Goal: Transaction & Acquisition: Purchase product/service

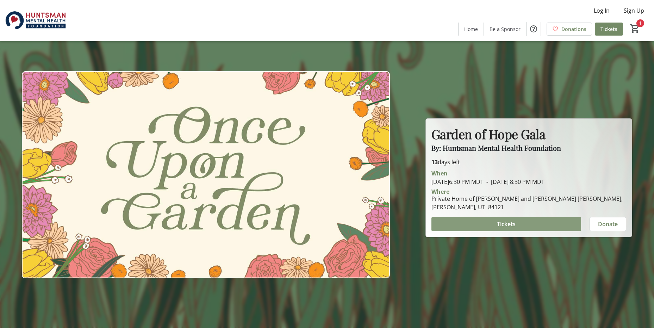
click at [501, 224] on span "Tickets" at bounding box center [506, 224] width 19 height 8
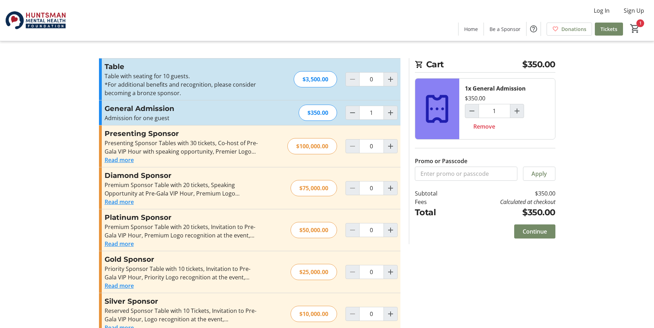
click at [533, 229] on span "Continue" at bounding box center [534, 231] width 24 height 8
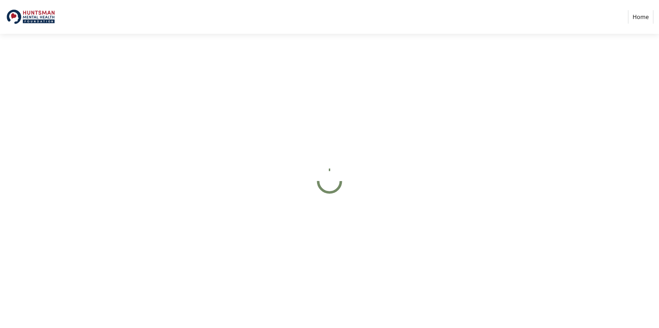
select select "US"
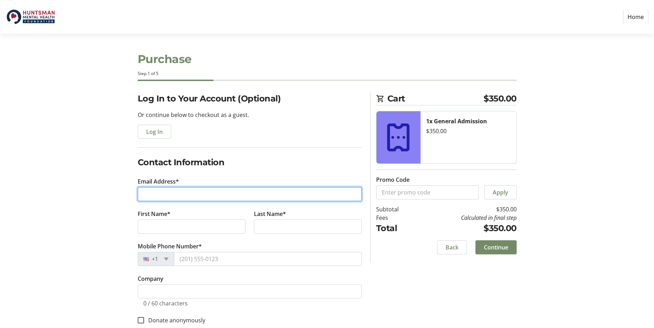
drag, startPoint x: 149, startPoint y: 190, endPoint x: 169, endPoint y: 189, distance: 20.1
click at [150, 190] on input "Email Address*" at bounding box center [250, 194] width 224 height 14
type input "[EMAIL_ADDRESS][DOMAIN_NAME]"
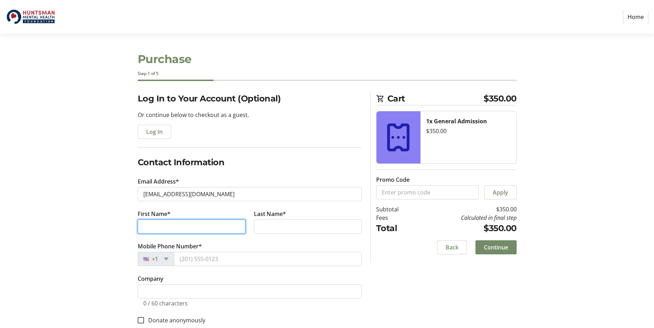
type input "[PERSON_NAME]"
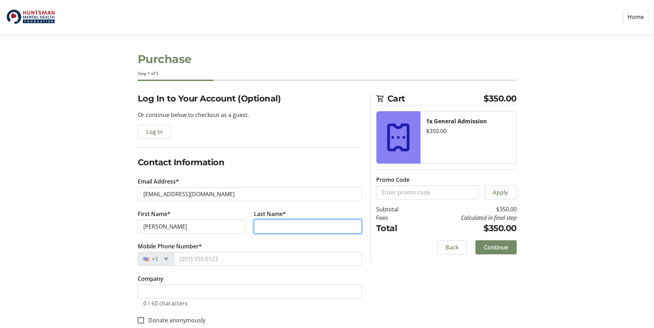
type input "[PERSON_NAME]"
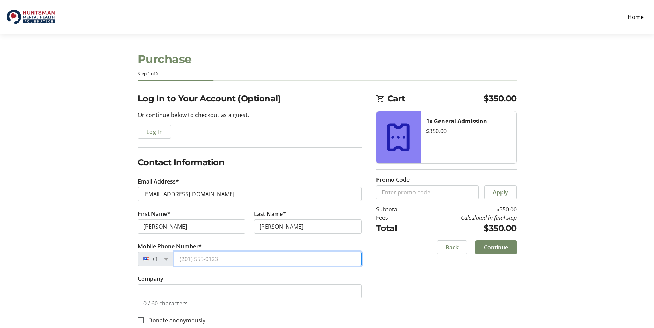
type input "[PHONE_NUMBER]"
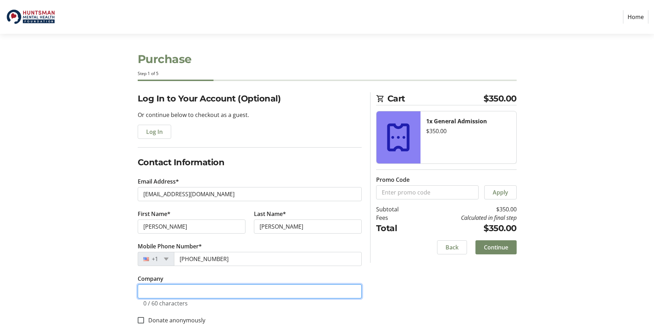
type input "Impact Mental Health- [US_STATE] Foundation"
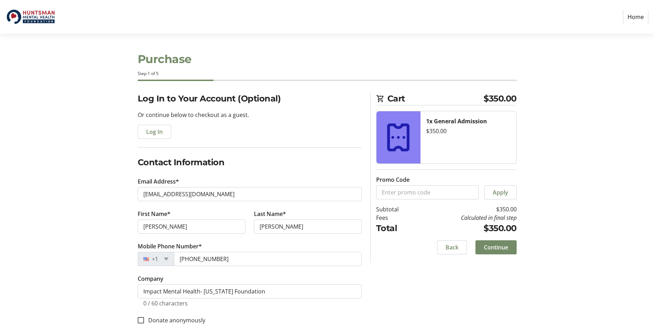
type input "[STREET_ADDRESS]"
type input "[GEOGRAPHIC_DATA]"
select select "UT"
type input "84107"
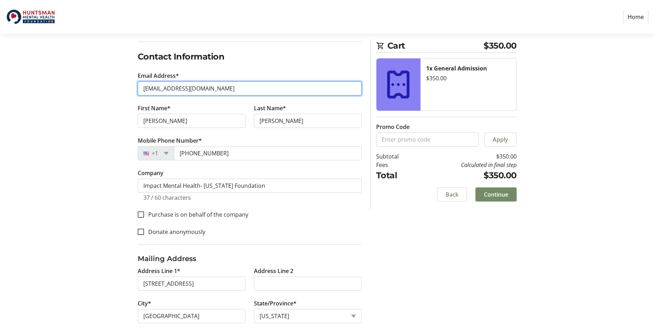
scroll to position [141, 0]
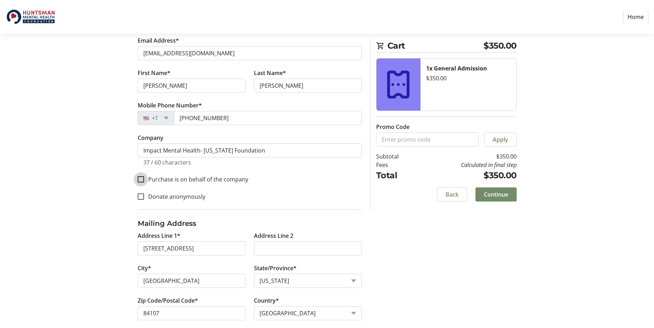
click at [141, 178] on input "Purchase is on behalf of the company" at bounding box center [141, 179] width 6 height 6
checkbox input "true"
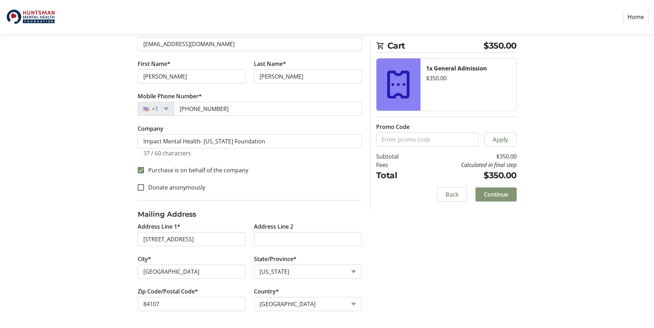
click at [492, 195] on span "Continue" at bounding box center [496, 194] width 24 height 8
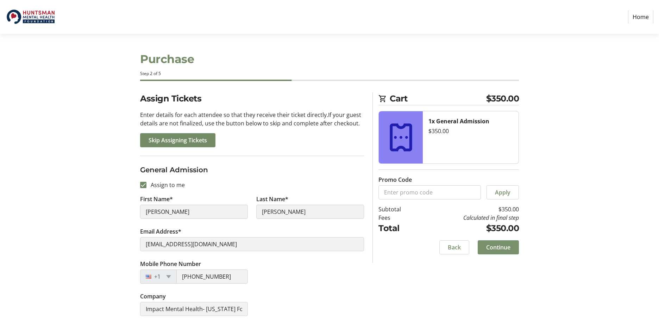
click at [500, 245] on span "Continue" at bounding box center [498, 247] width 24 height 8
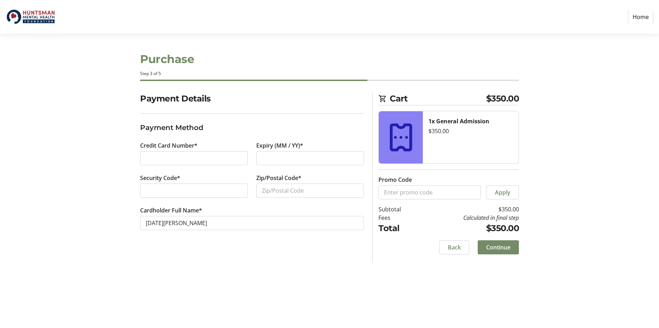
click at [150, 184] on div at bounding box center [194, 190] width 108 height 14
click at [261, 194] on input "Zip/Postal Code*" at bounding box center [310, 190] width 108 height 14
type input "84107"
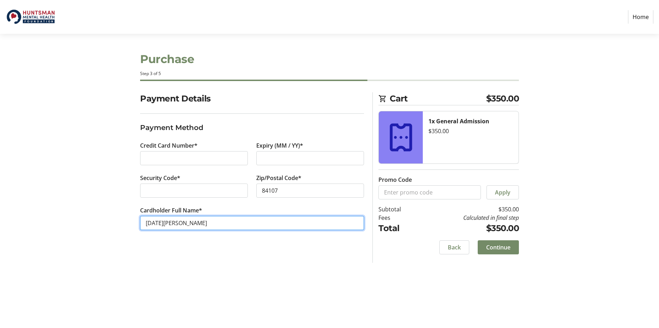
click at [159, 223] on input "[DATE][PERSON_NAME]" at bounding box center [252, 223] width 224 height 14
type input "[DATE][PERSON_NAME]"
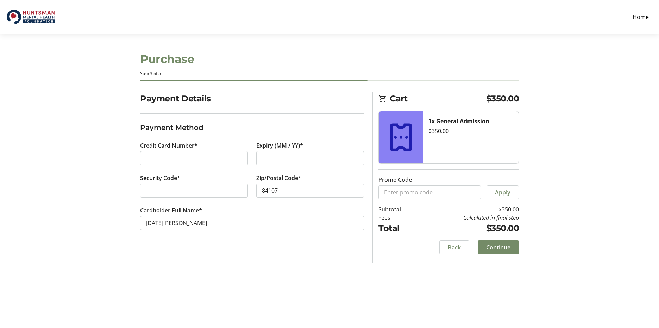
click at [493, 247] on span "Continue" at bounding box center [498, 247] width 24 height 8
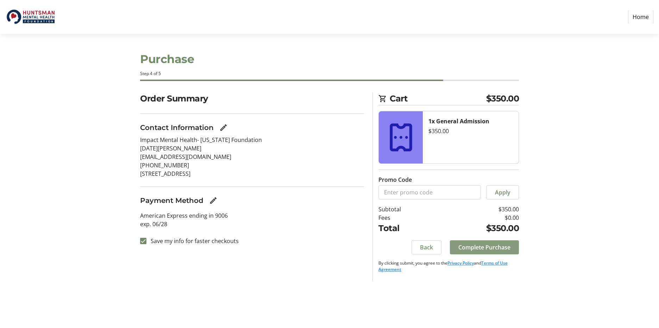
click at [470, 246] on span "Complete Purchase" at bounding box center [484, 247] width 52 height 8
